Goal: Task Accomplishment & Management: Manage account settings

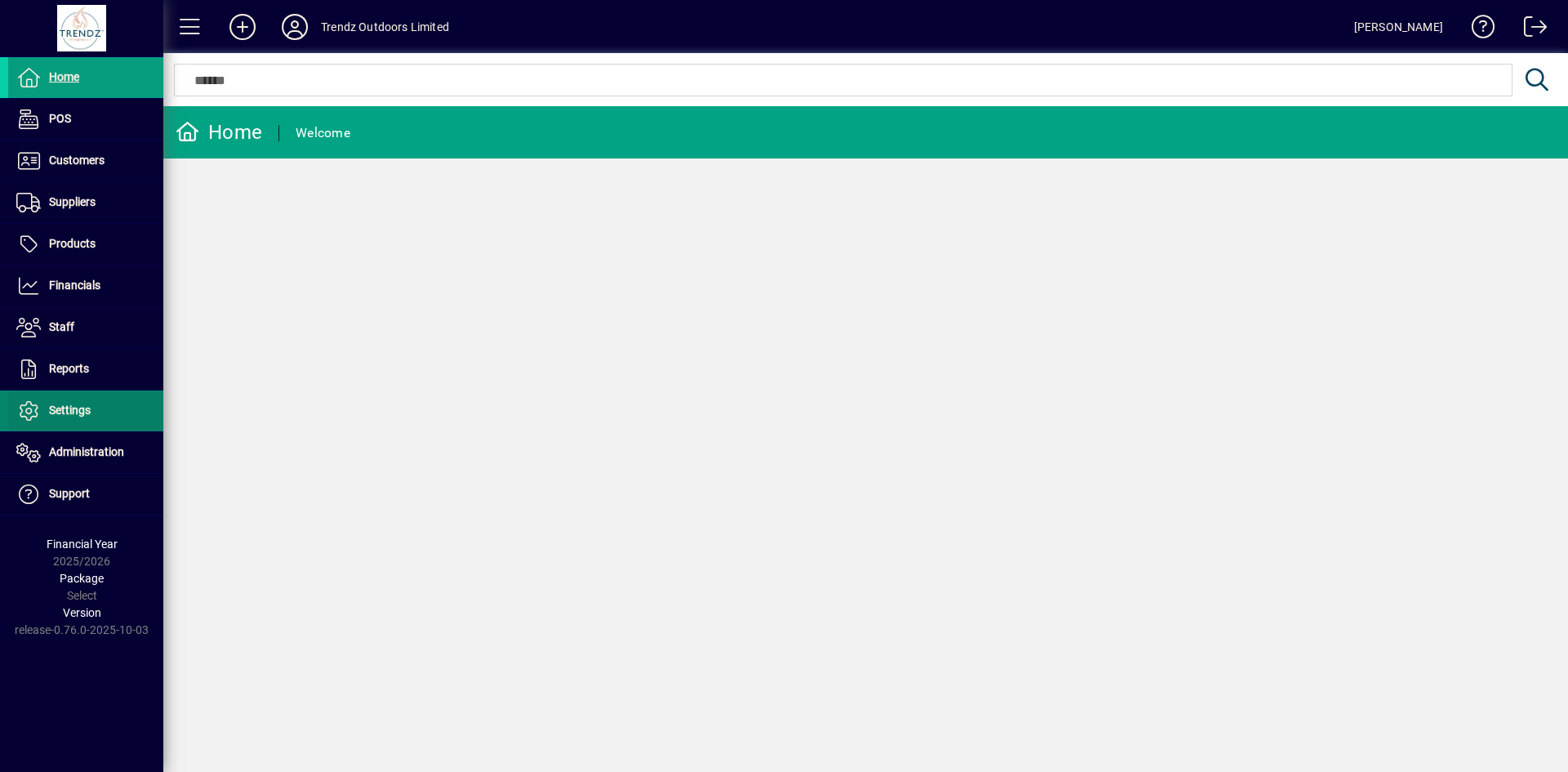
click at [66, 411] on span "Settings" at bounding box center [69, 410] width 41 height 13
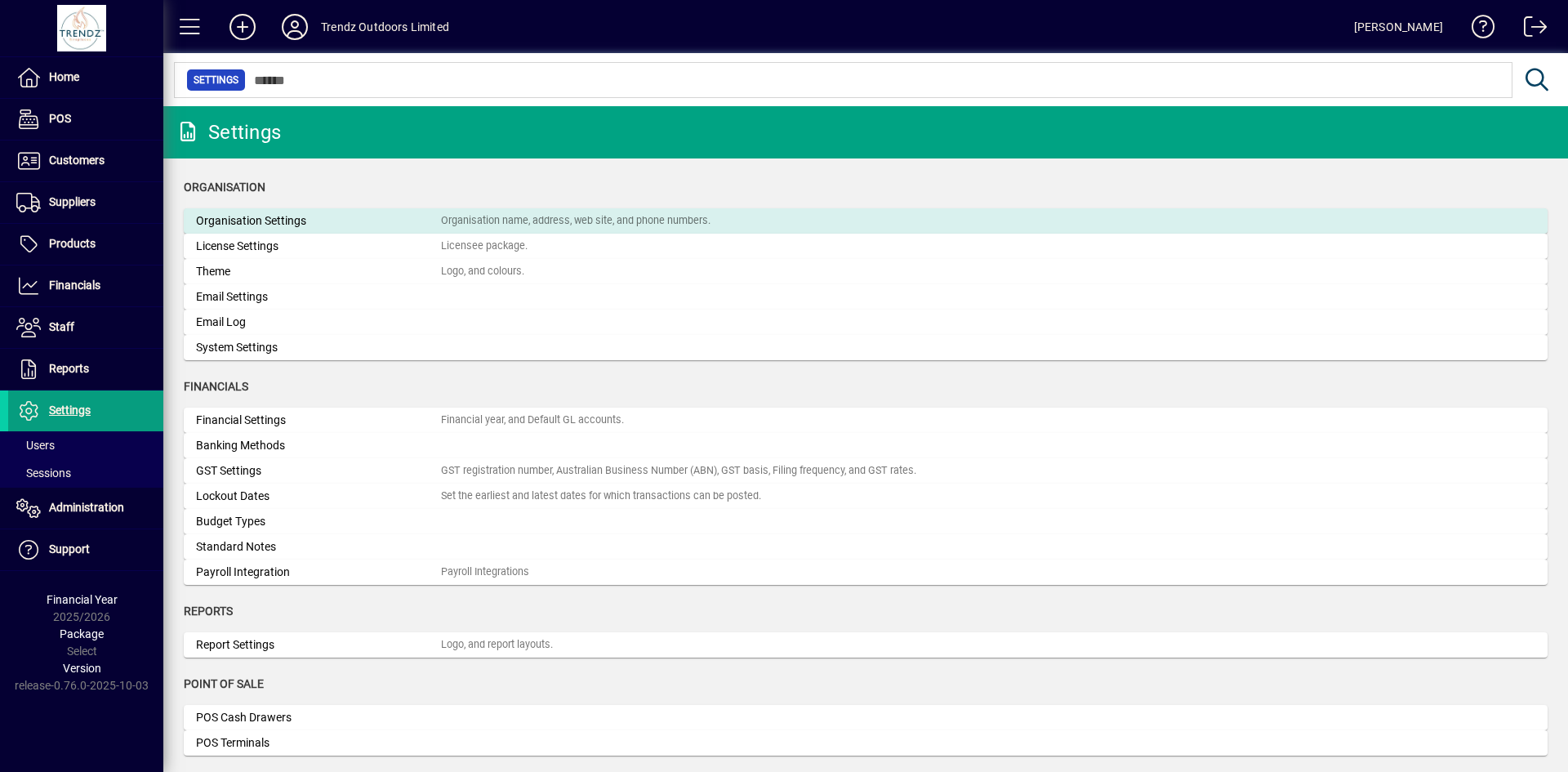
click at [275, 219] on div "Organisation Settings" at bounding box center [318, 220] width 245 height 17
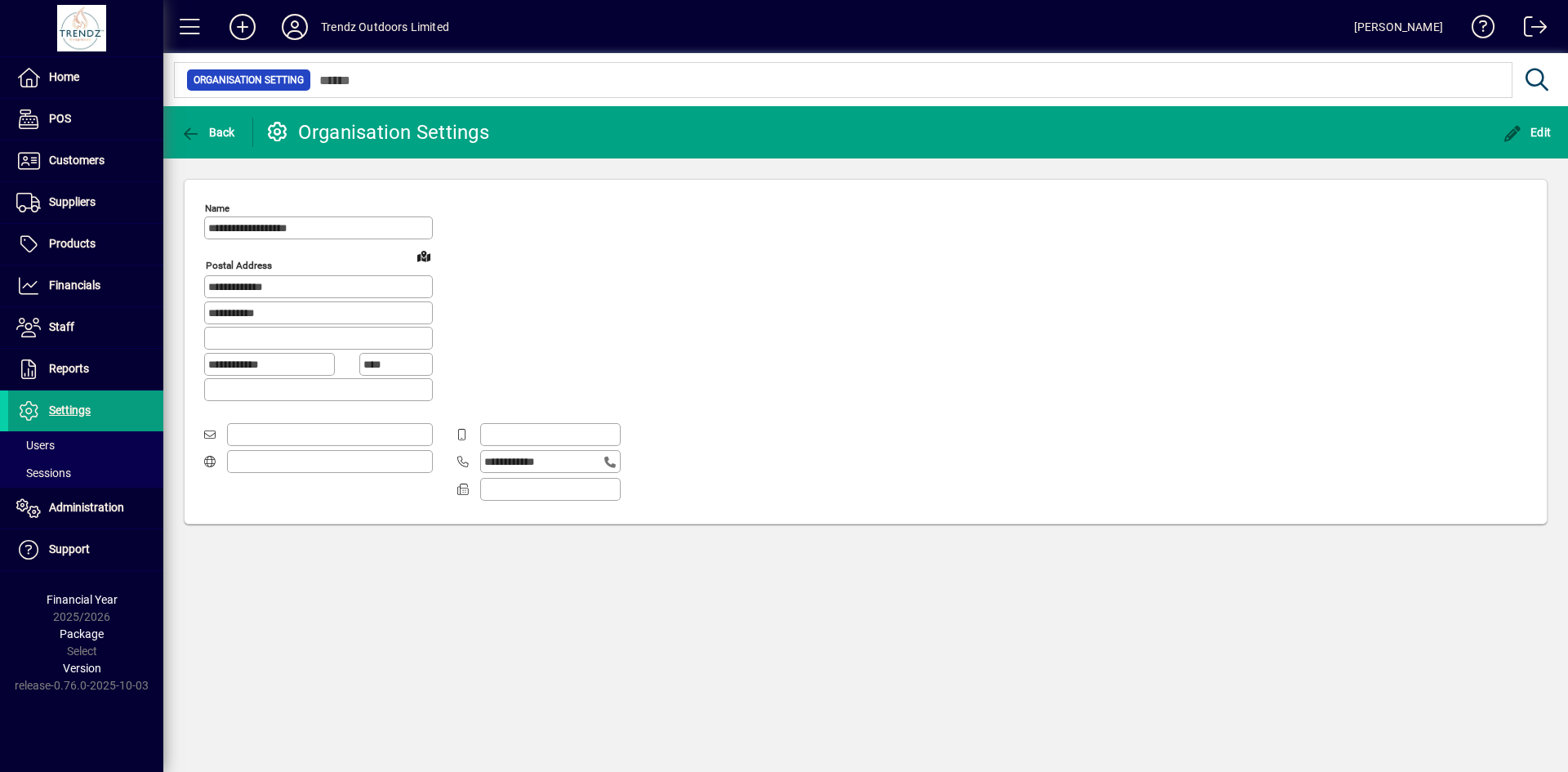
type input "**********"
click at [218, 124] on span "button" at bounding box center [207, 132] width 63 height 39
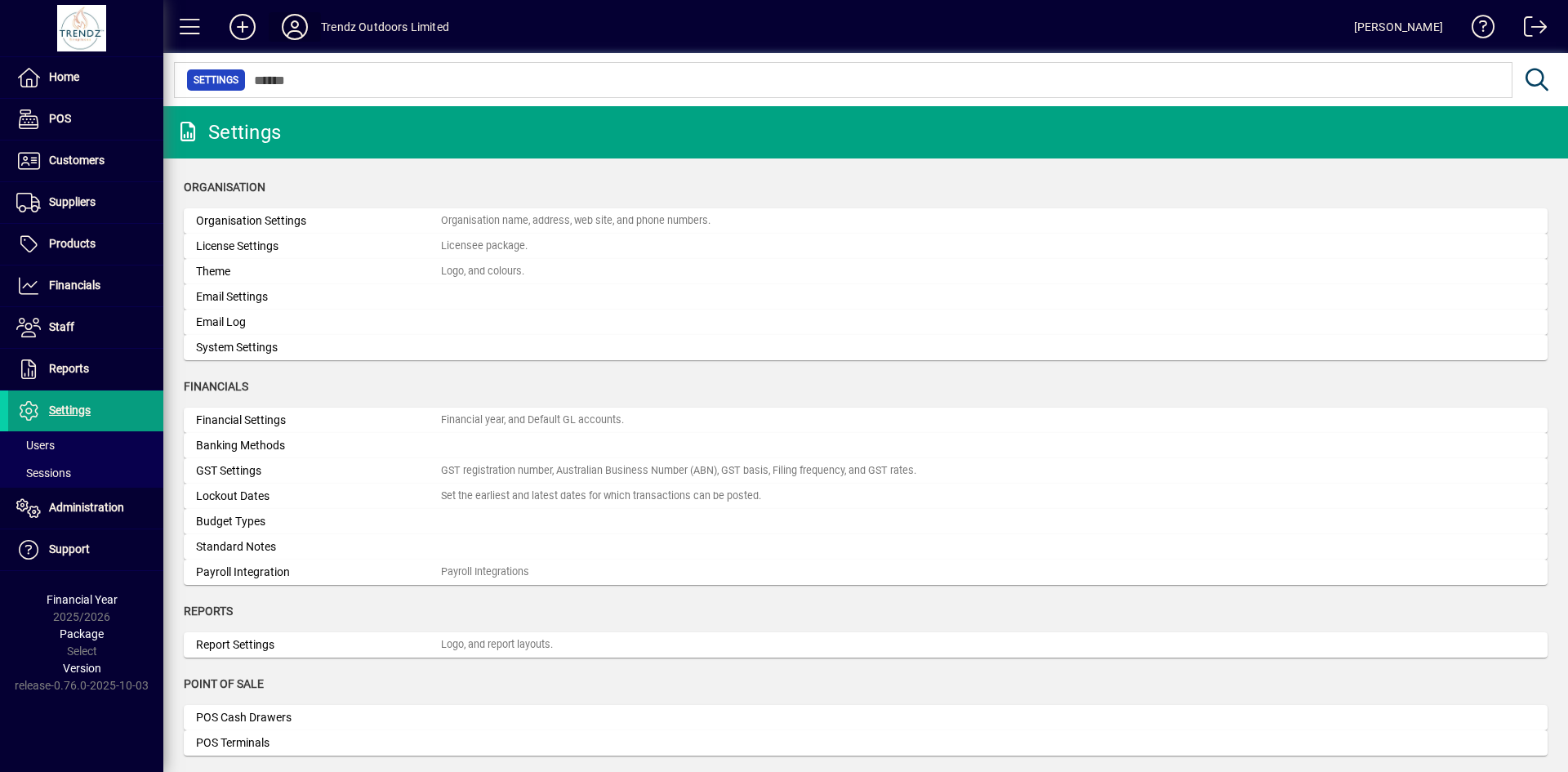
click at [302, 23] on icon at bounding box center [294, 27] width 33 height 26
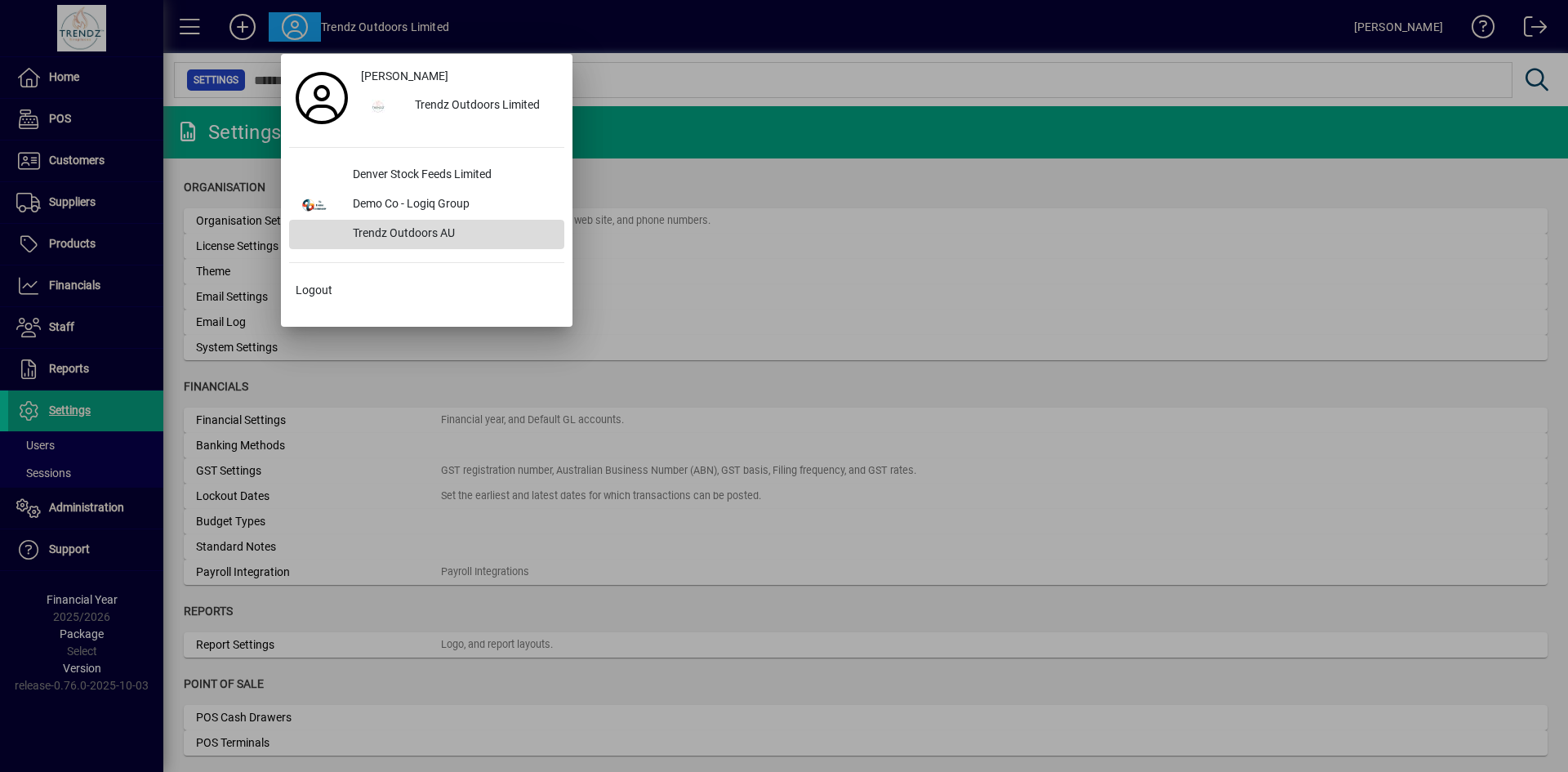
click at [389, 232] on div "Trendz Outdoors AU" at bounding box center [452, 234] width 225 height 29
